Goal: Task Accomplishment & Management: Complete application form

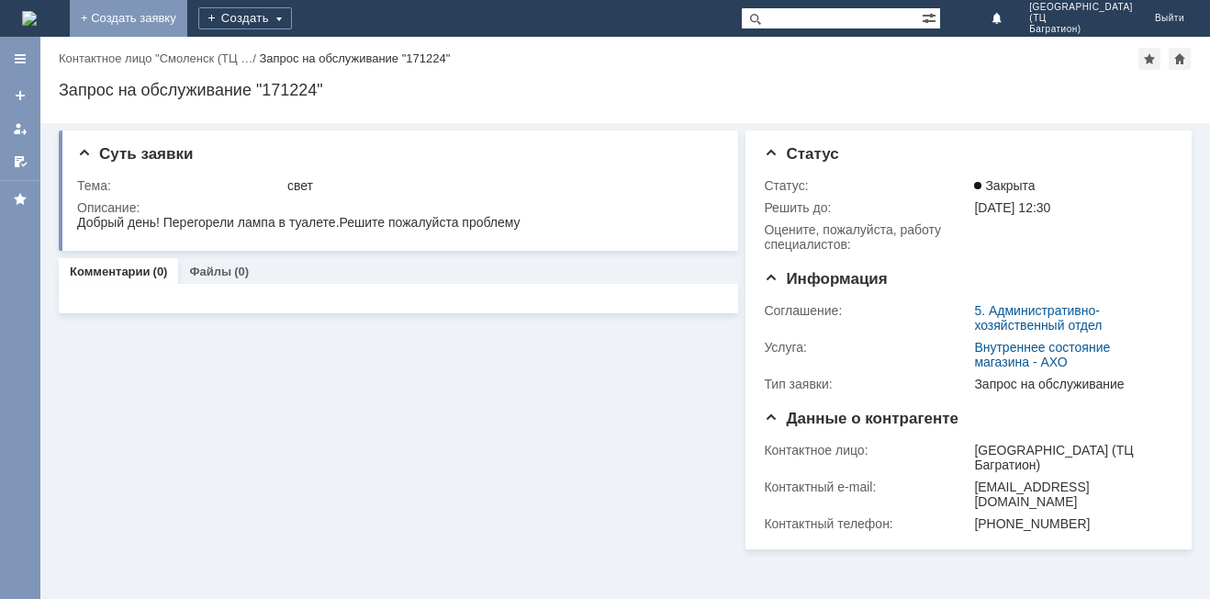
click at [187, 19] on link "+ Создать заявку" at bounding box center [129, 18] width 118 height 37
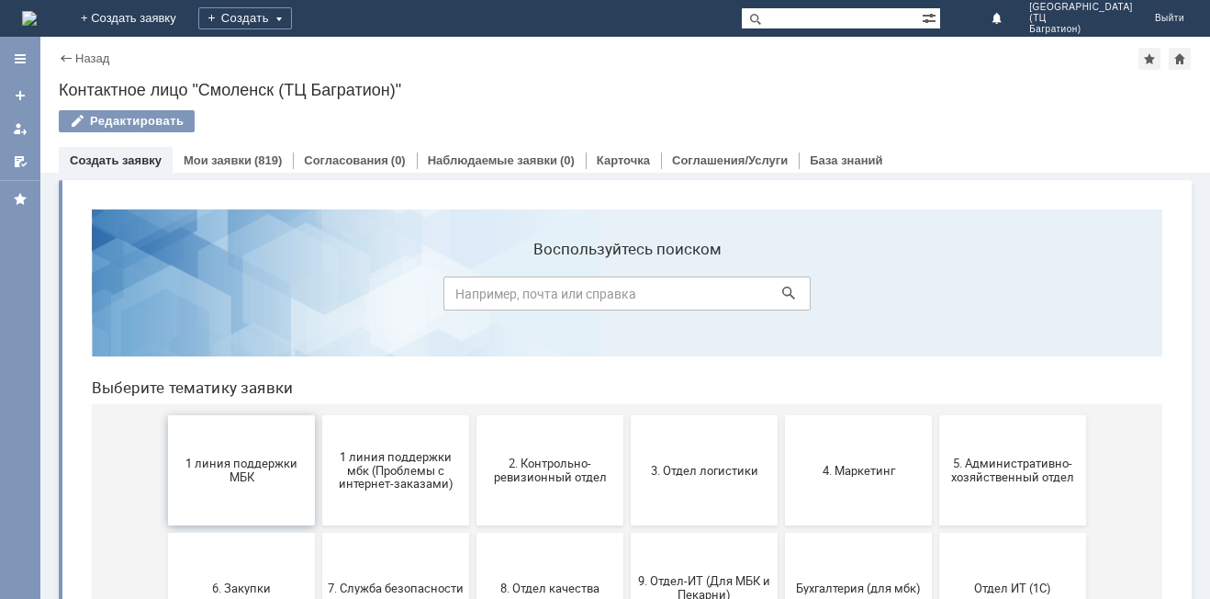
click at [258, 463] on span "1 линия поддержки МБК" at bounding box center [241, 470] width 136 height 28
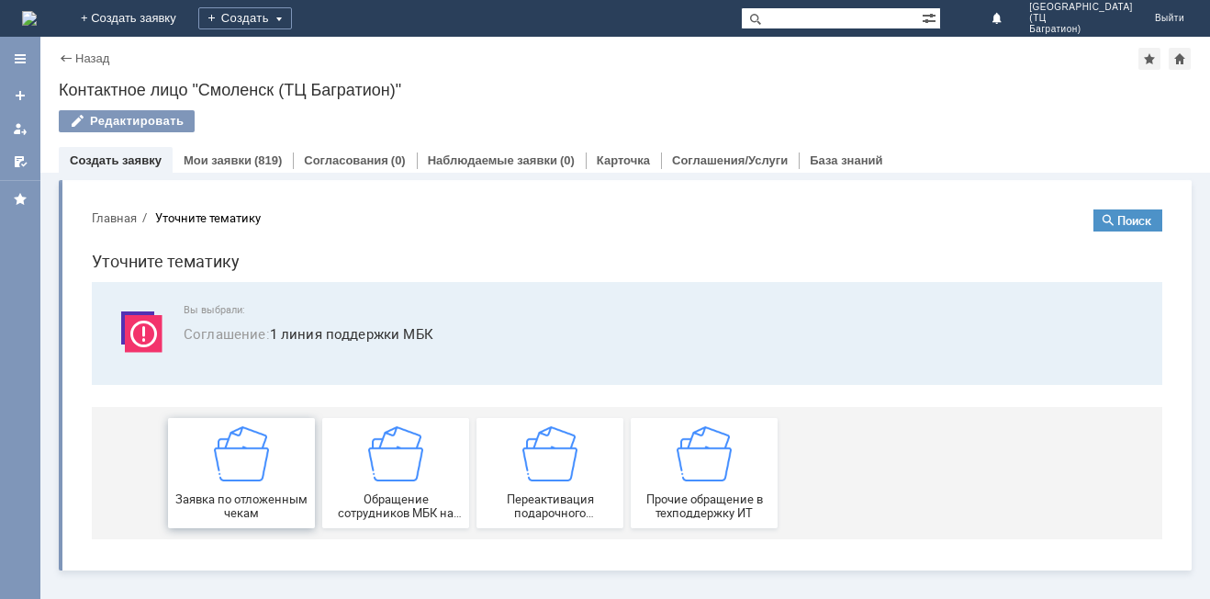
click at [258, 463] on img at bounding box center [241, 453] width 55 height 55
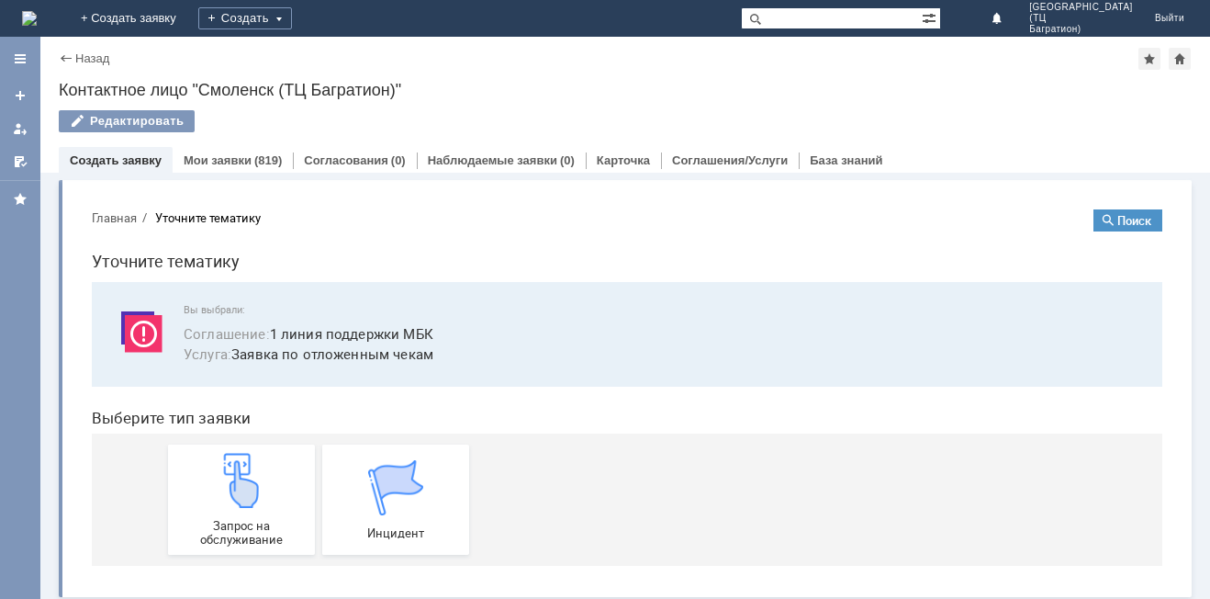
click at [258, 463] on img at bounding box center [241, 480] width 55 height 55
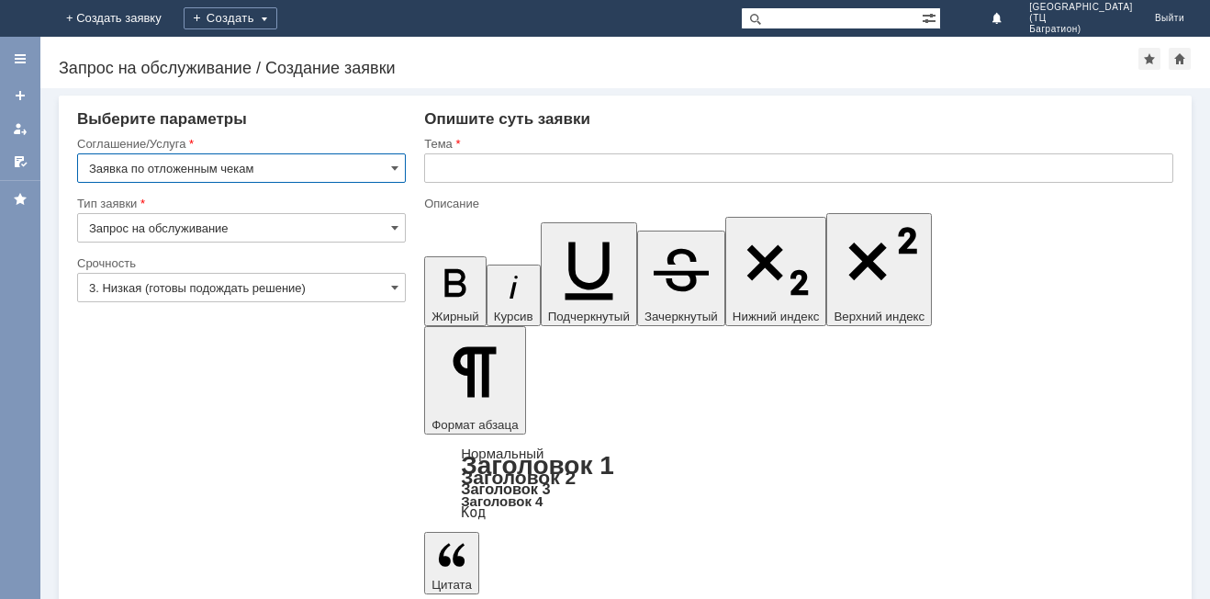
click at [221, 281] on input "3. Низкая (готовы подождать решение)" at bounding box center [241, 287] width 329 height 29
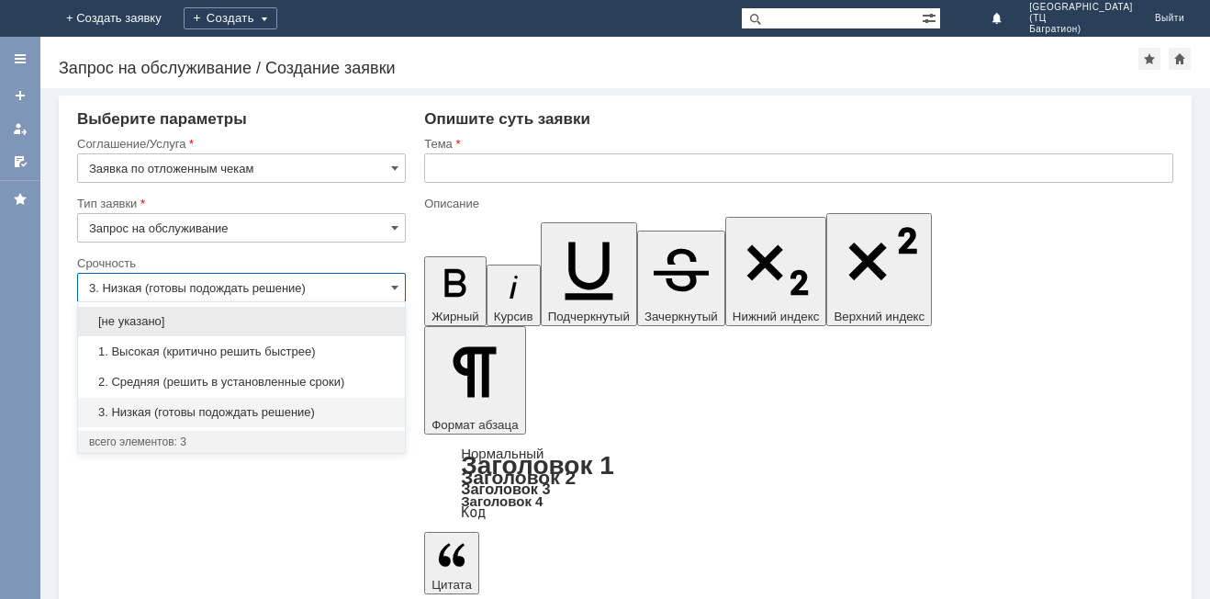
click at [211, 345] on span "1. Высокая (критично решить быстрее)" at bounding box center [241, 351] width 305 height 15
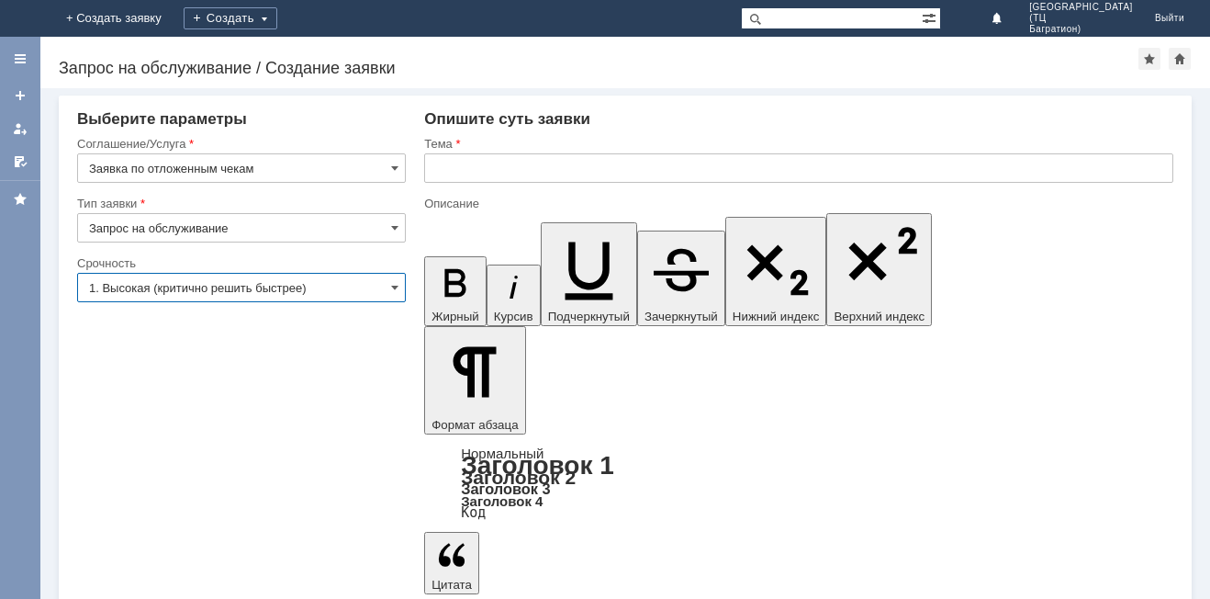
type input "1. Высокая (критично решить быстрее)"
click at [430, 170] on input "text" at bounding box center [798, 167] width 749 height 29
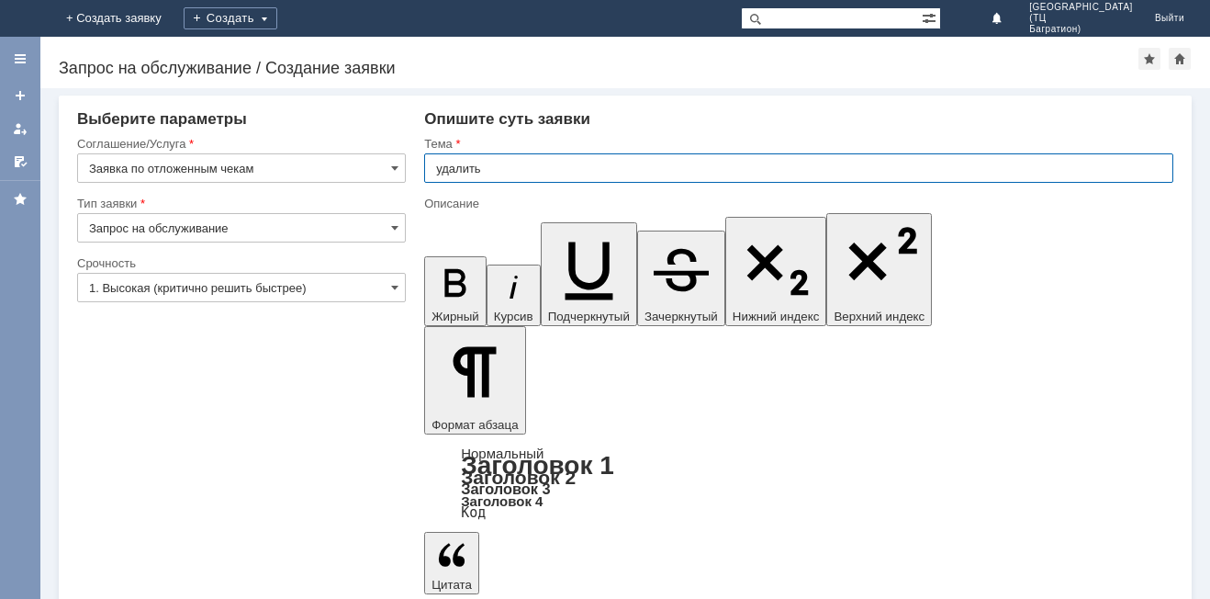
type input "удалить"
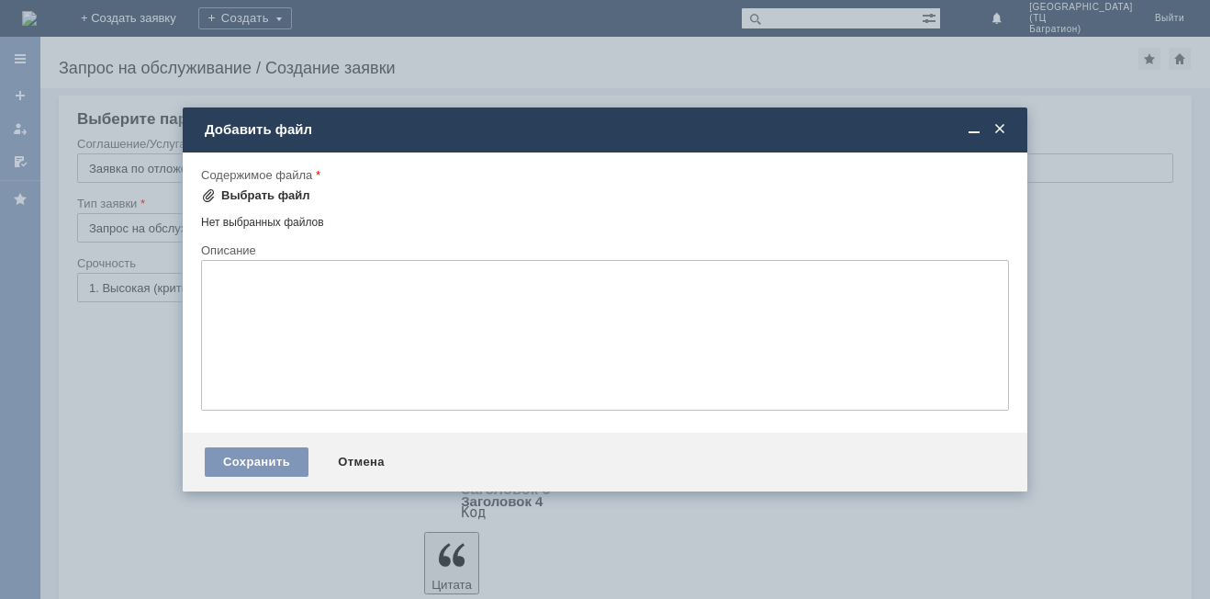
click at [280, 195] on div "Выбрать файл" at bounding box center [265, 195] width 89 height 15
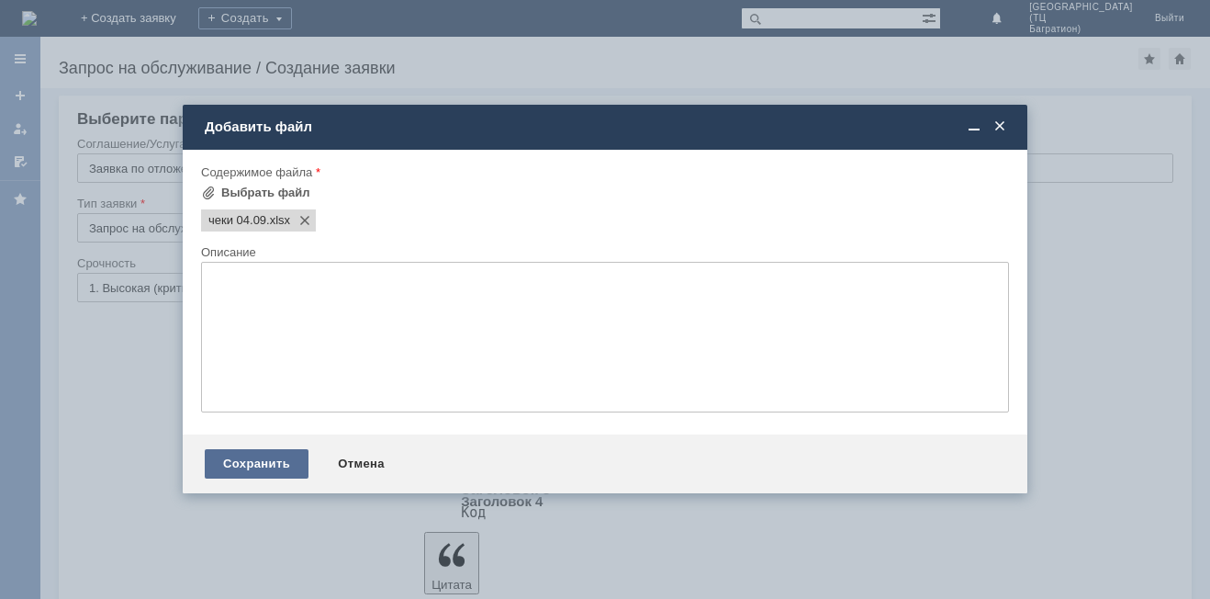
click at [277, 464] on div "Сохранить" at bounding box center [257, 463] width 104 height 29
